Goal: Obtain resource: Download file/media

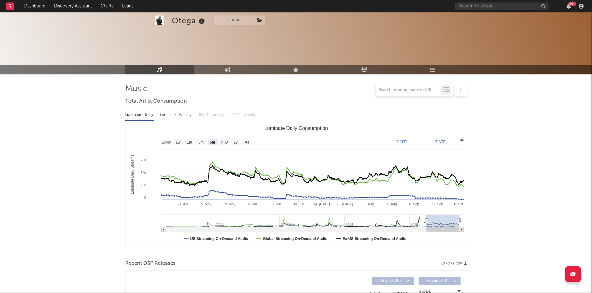
select select "6m"
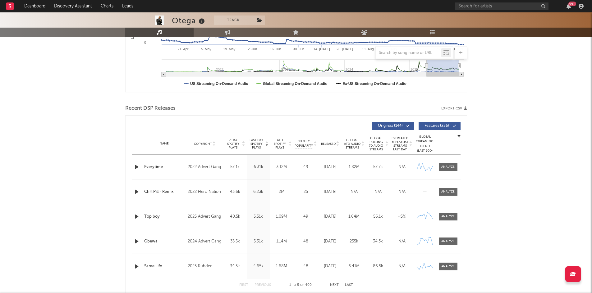
click at [453, 107] on button "Export CSV" at bounding box center [454, 109] width 26 height 4
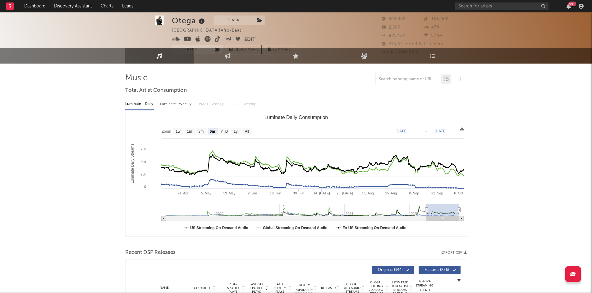
scroll to position [0, 0]
